Goal: Task Accomplishment & Management: Manage account settings

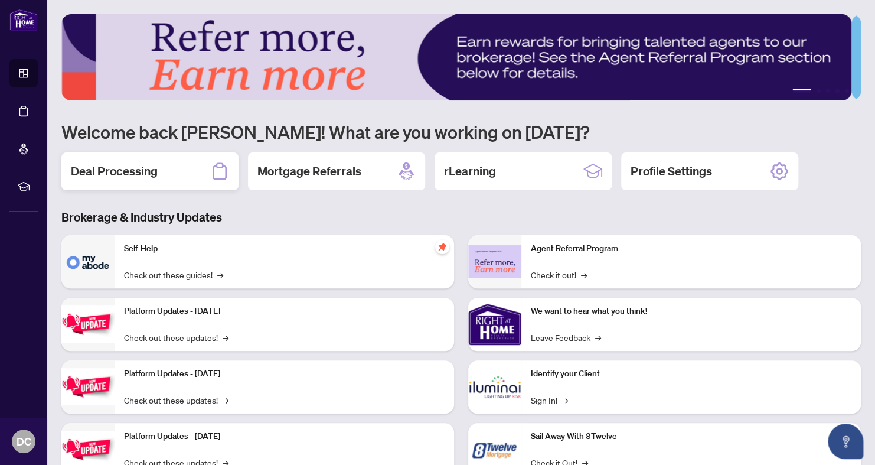
click at [163, 167] on div "Deal Processing" at bounding box center [149, 171] width 177 height 38
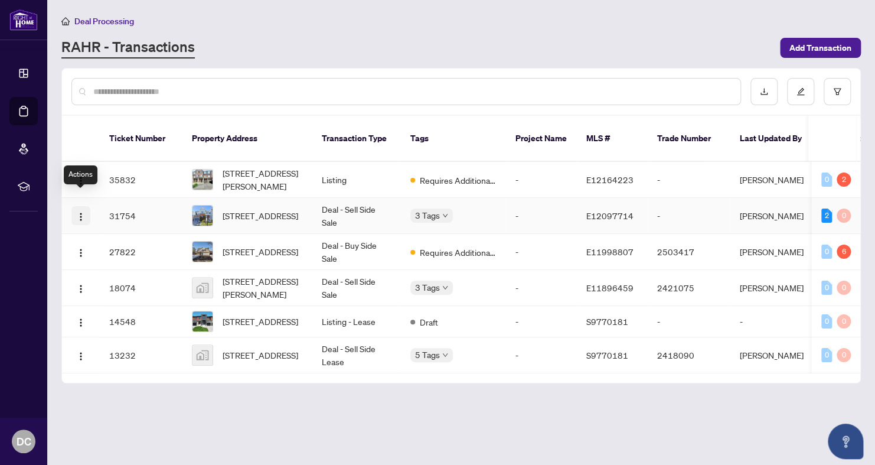
click at [82, 212] on img "button" at bounding box center [80, 216] width 9 height 9
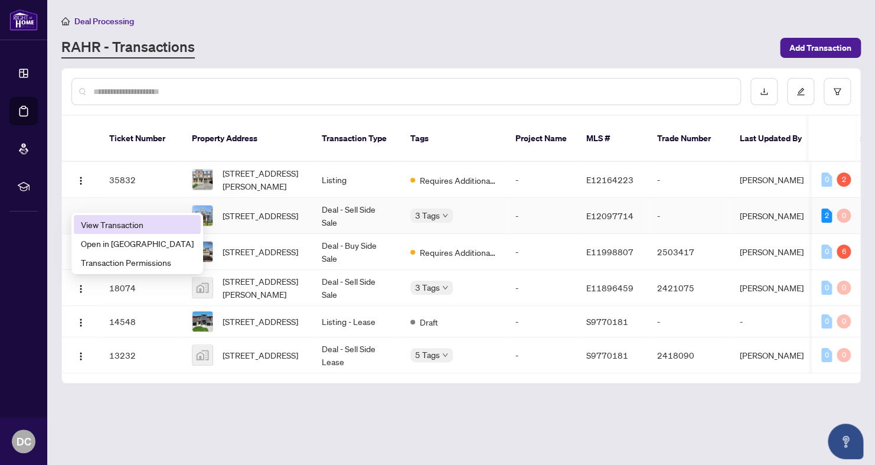
click at [102, 222] on span "View Transaction" at bounding box center [137, 224] width 113 height 13
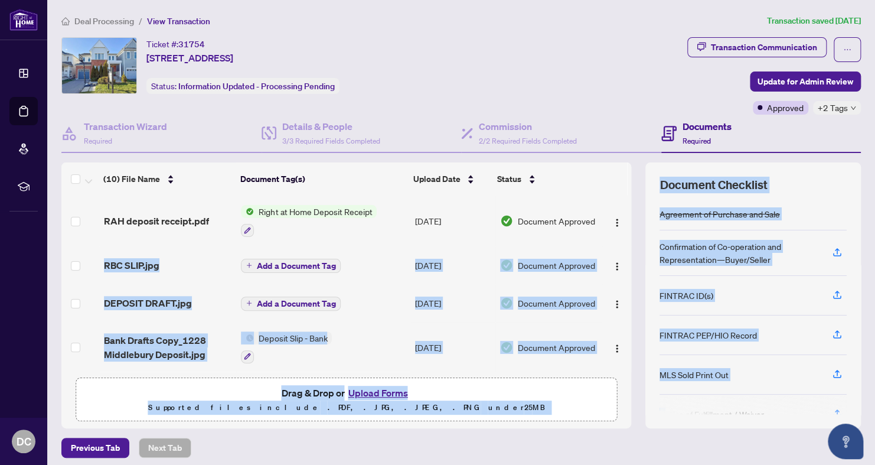
drag, startPoint x: 618, startPoint y: 233, endPoint x: 654, endPoint y: 415, distance: 184.9
click at [654, 415] on div "(10) File Name Document Tag(s) Upload Date Status RAH deposit receipt.pdf Right…" at bounding box center [461, 295] width 800 height 266
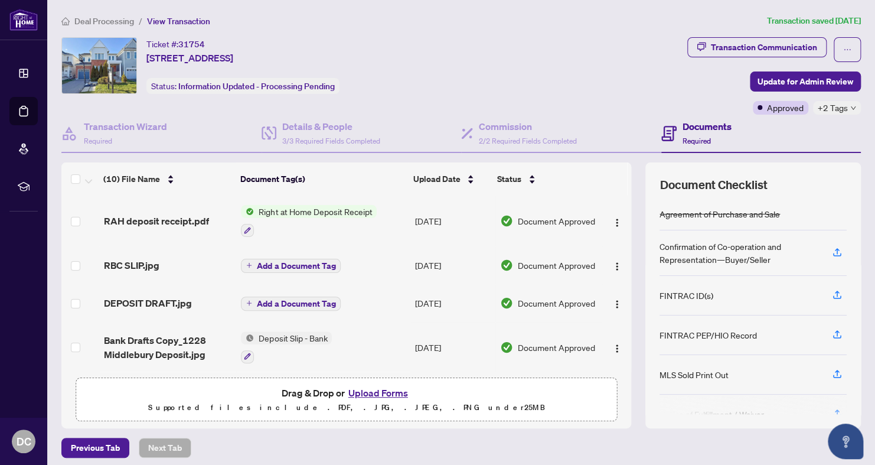
click at [471, 89] on div "Ticket #: 31754 [STREET_ADDRESS] Status: Information Updated - Processing Pendi…" at bounding box center [371, 65] width 621 height 57
click at [128, 134] on div "Transaction Wizard Required" at bounding box center [125, 133] width 83 height 28
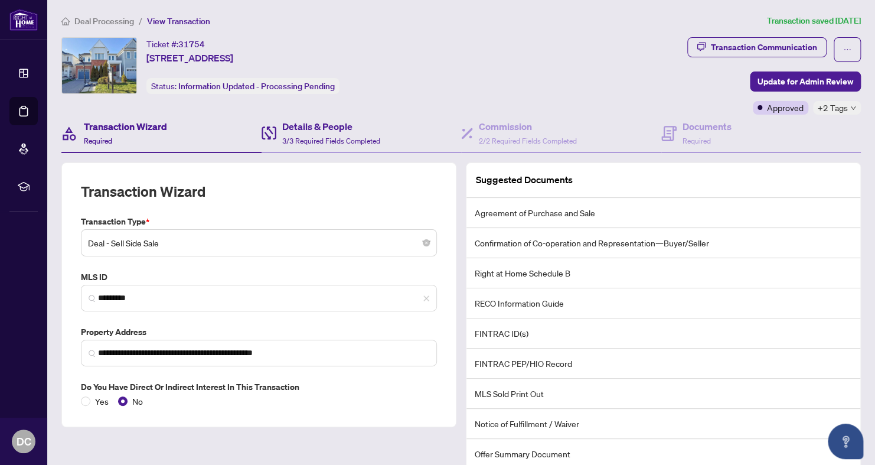
click at [327, 116] on div "Details & People 3/3 Required Fields Completed" at bounding box center [362, 134] width 200 height 38
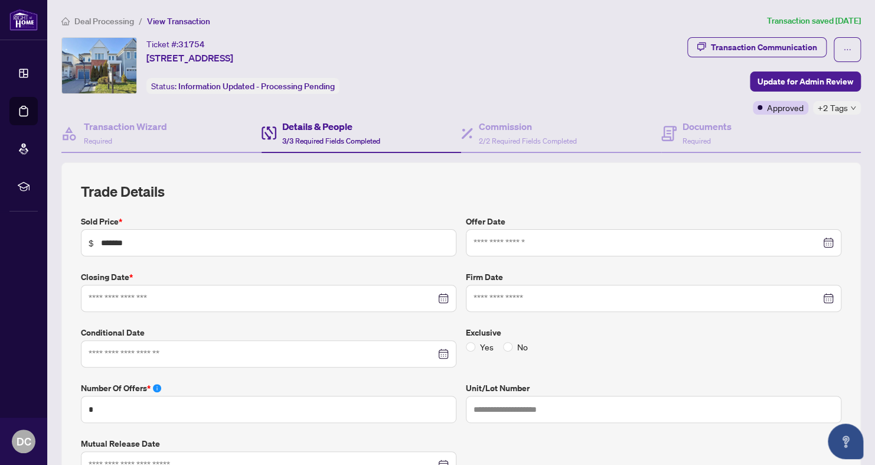
type input "**********"
click at [817, 295] on div at bounding box center [654, 298] width 360 height 13
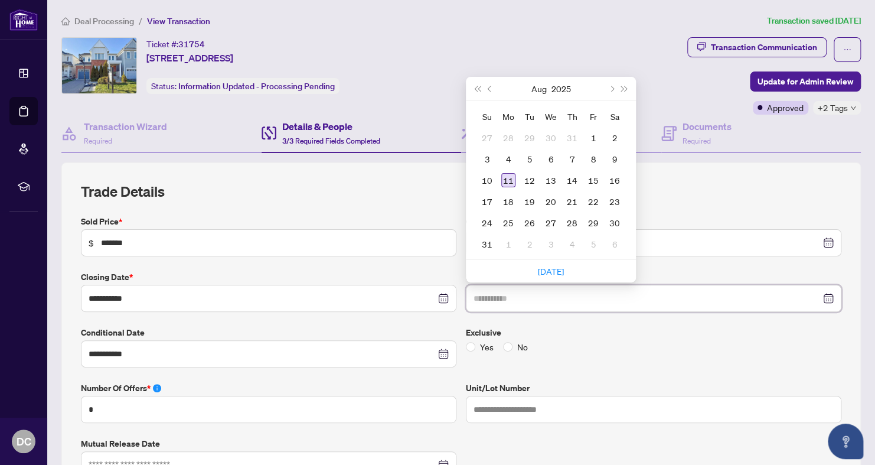
type input "**********"
click at [503, 173] on div "11" at bounding box center [508, 180] width 14 height 14
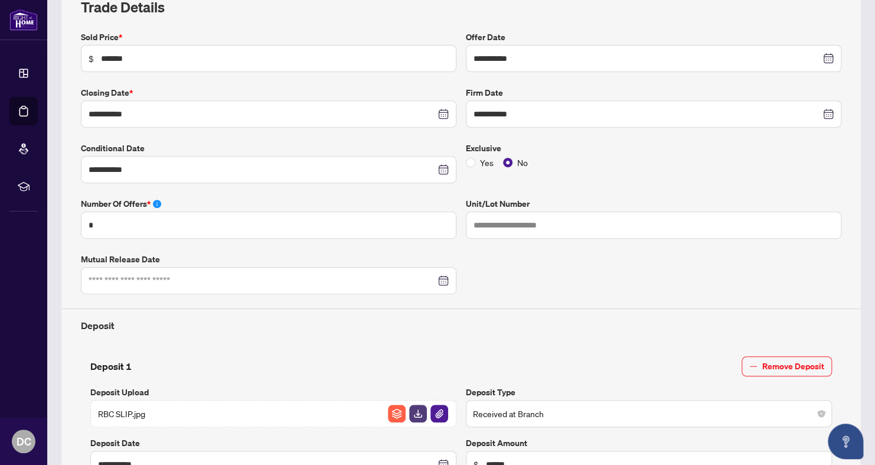
scroll to position [201, 0]
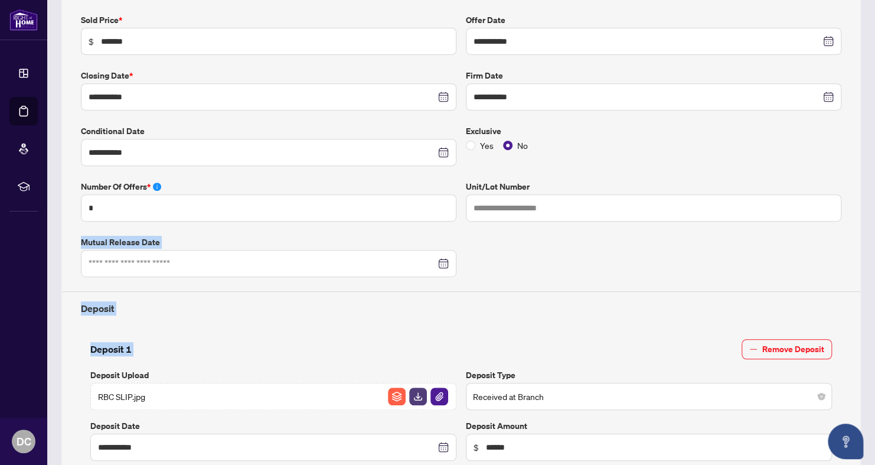
drag, startPoint x: 861, startPoint y: 230, endPoint x: 869, endPoint y: 333, distance: 103.7
click at [869, 333] on main "**********" at bounding box center [461, 232] width 828 height 465
drag, startPoint x: 869, startPoint y: 333, endPoint x: 835, endPoint y: 173, distance: 163.7
click at [835, 173] on div "**********" at bounding box center [461, 349] width 770 height 670
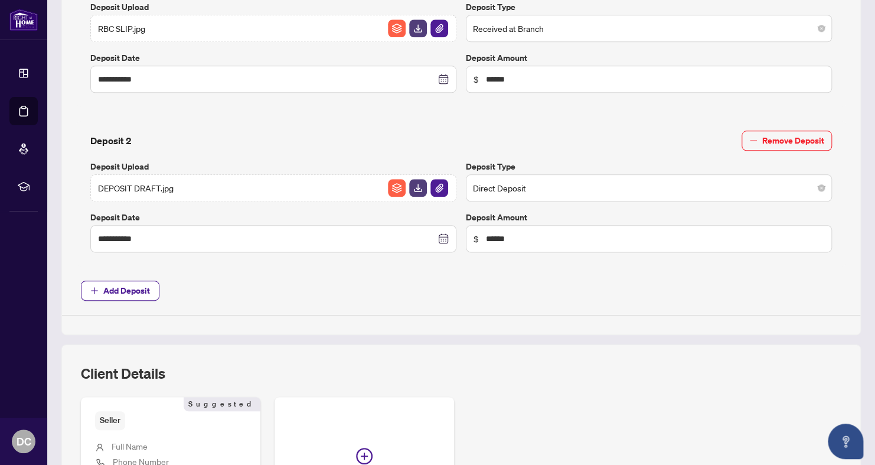
scroll to position [747, 0]
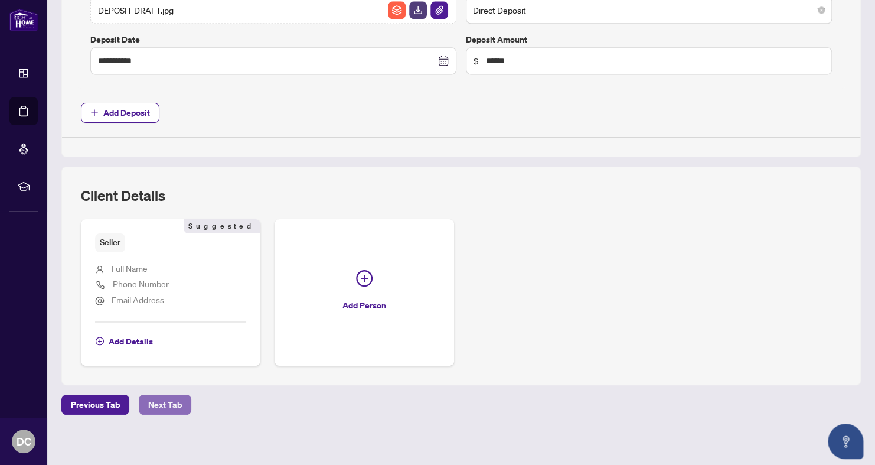
click at [161, 402] on span "Next Tab" at bounding box center [165, 404] width 34 height 19
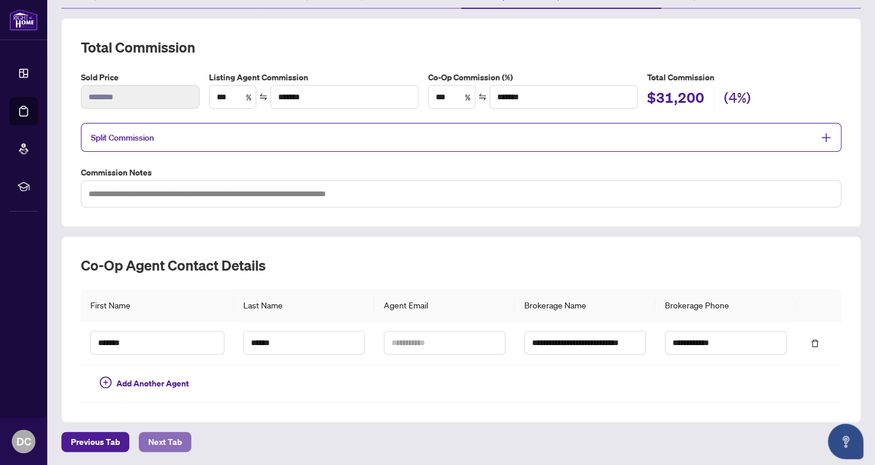
scroll to position [182, 0]
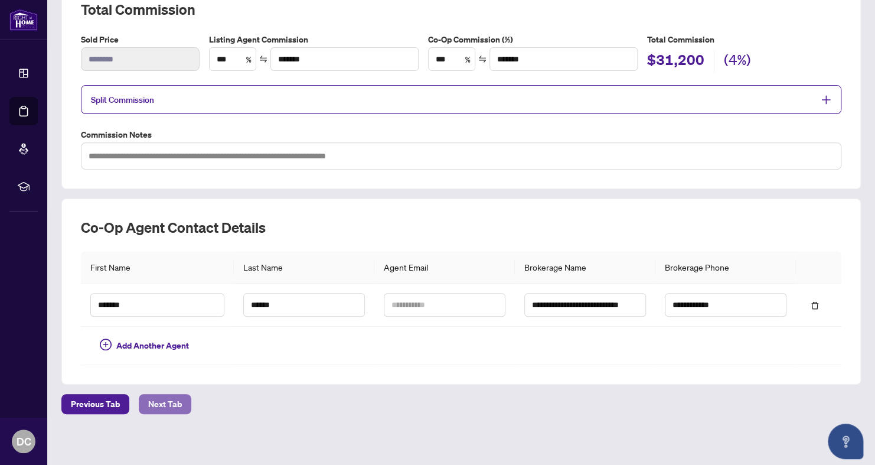
click at [161, 402] on span "Next Tab" at bounding box center [165, 404] width 34 height 19
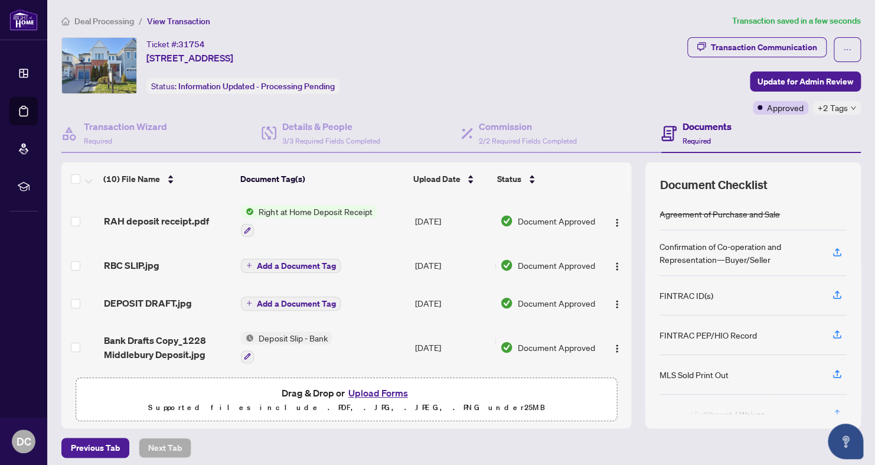
click at [362, 390] on button "Upload Forms" at bounding box center [378, 392] width 67 height 15
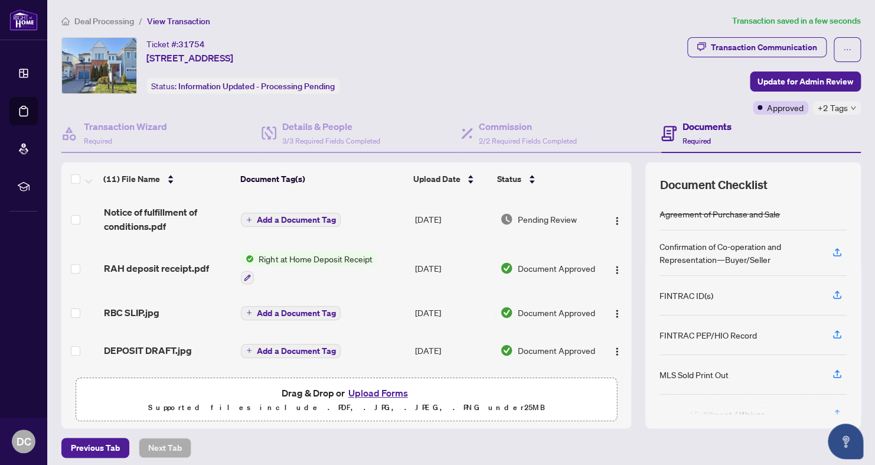
click at [290, 353] on button "Add a Document Tag" at bounding box center [291, 351] width 100 height 14
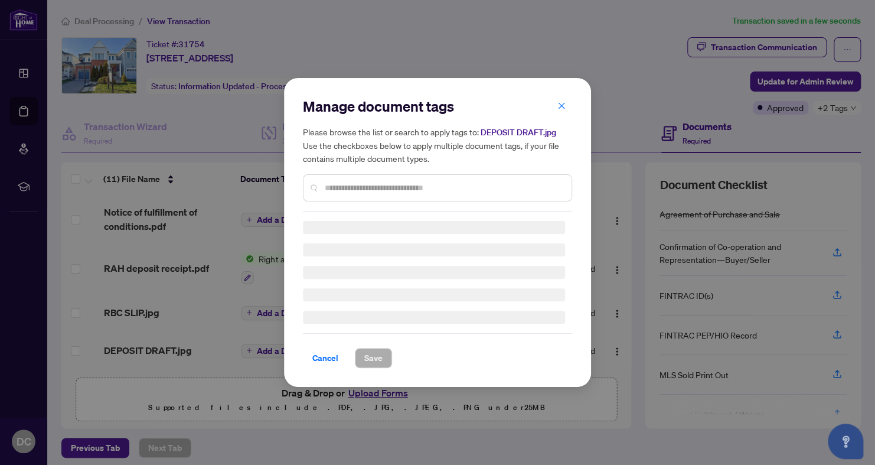
click at [558, 101] on div "Manage document tags Please browse the list or search to apply tags to: DEPOSIT…" at bounding box center [437, 154] width 269 height 115
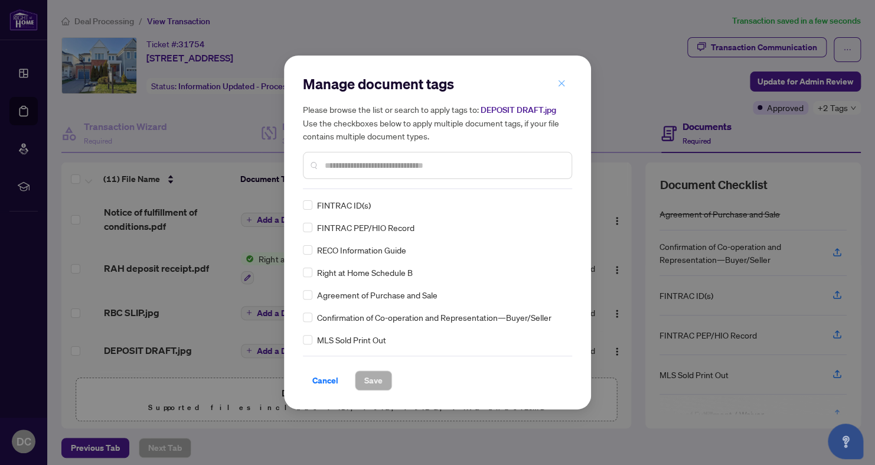
click at [561, 80] on icon "close" at bounding box center [562, 83] width 8 height 8
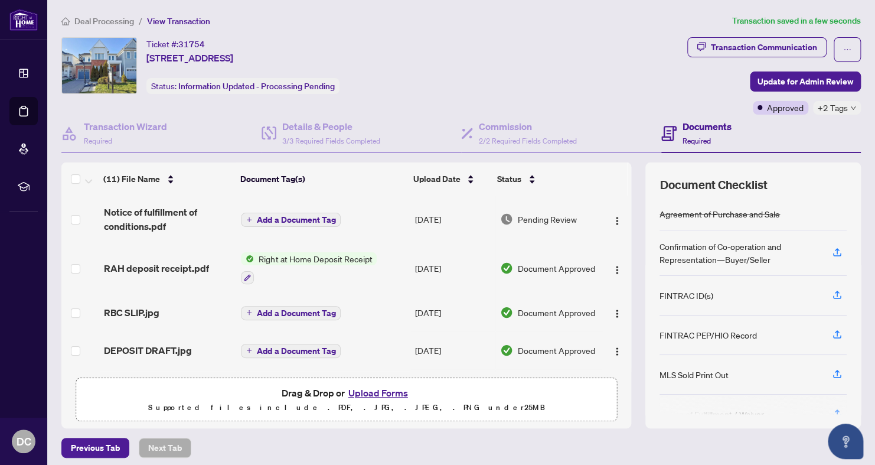
click at [275, 217] on span "Add a Document Tag" at bounding box center [296, 220] width 79 height 8
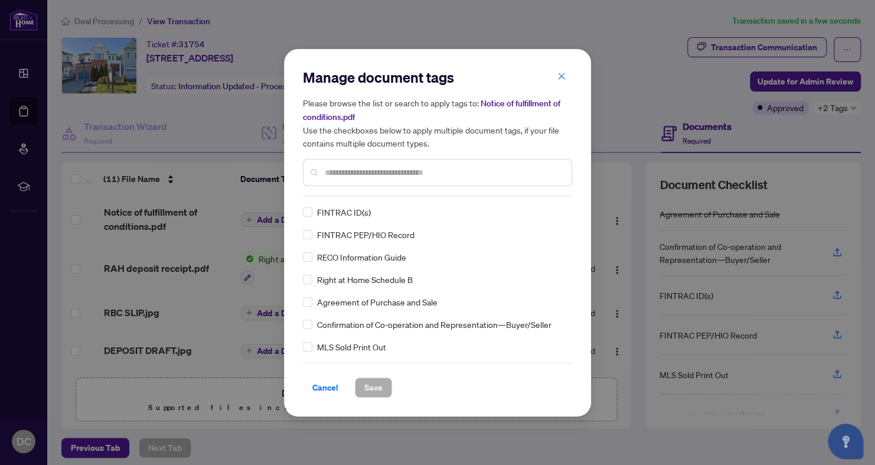
click at [346, 196] on div "Manage document tags Please browse the list or search to apply tags to: Notice …" at bounding box center [437, 233] width 269 height 330
click at [360, 171] on input "text" at bounding box center [443, 172] width 237 height 13
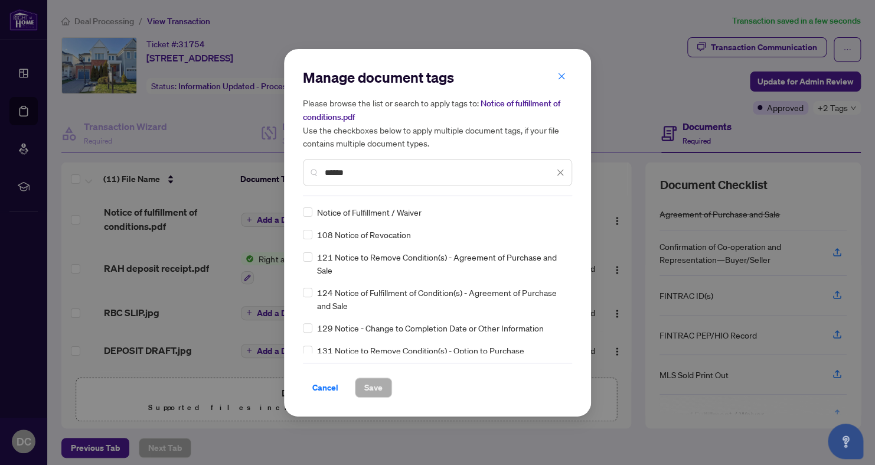
type input "******"
click at [368, 217] on span "Notice of Fulfillment / Waiver" at bounding box center [369, 212] width 105 height 13
click at [344, 214] on span "Notice of Fulfillment / Waiver" at bounding box center [369, 212] width 105 height 13
click at [312, 211] on div "Notice of Fulfillment / Waiver" at bounding box center [434, 212] width 262 height 13
click at [376, 388] on span "Save" at bounding box center [373, 387] width 18 height 19
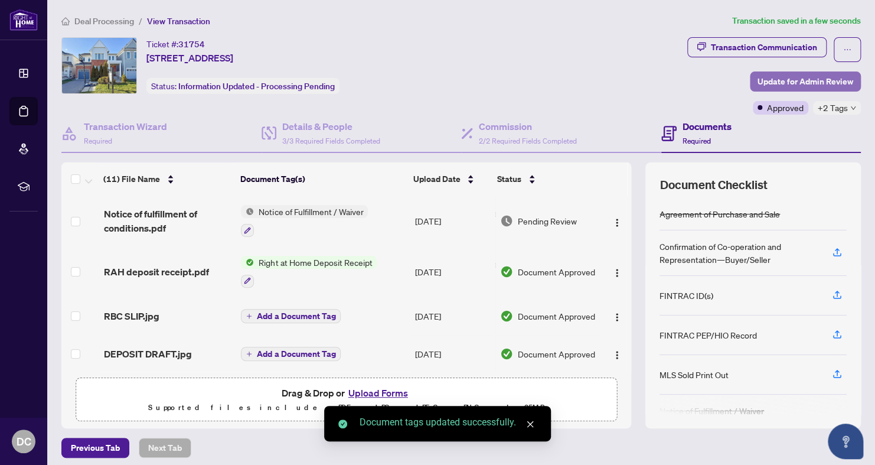
click at [758, 80] on span "Update for Admin Review" at bounding box center [806, 81] width 96 height 19
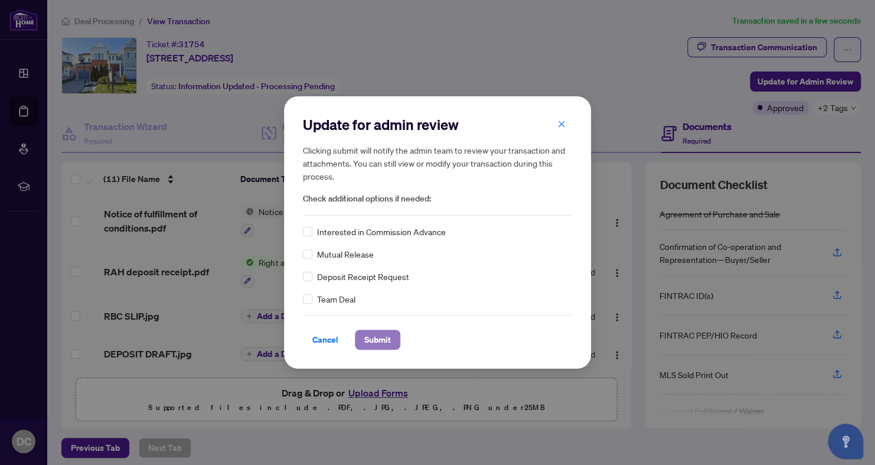
click at [373, 339] on span "Submit" at bounding box center [377, 339] width 27 height 19
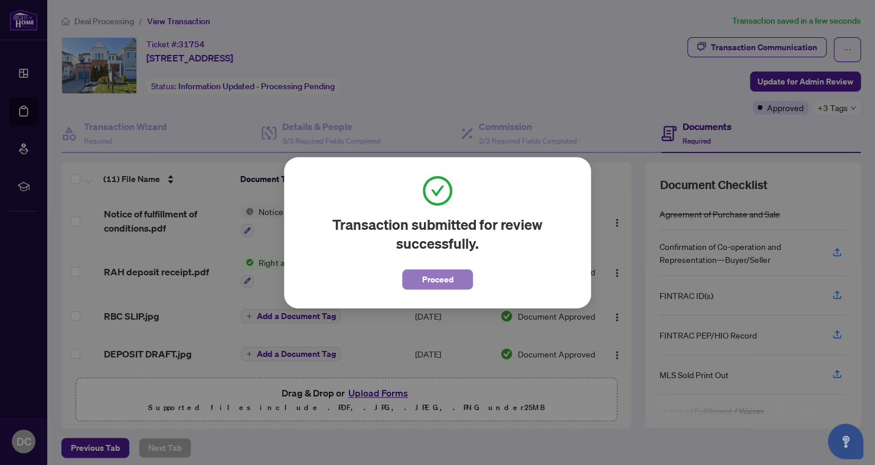
click at [436, 273] on span "Proceed" at bounding box center [437, 279] width 31 height 19
